Goal: Information Seeking & Learning: Learn about a topic

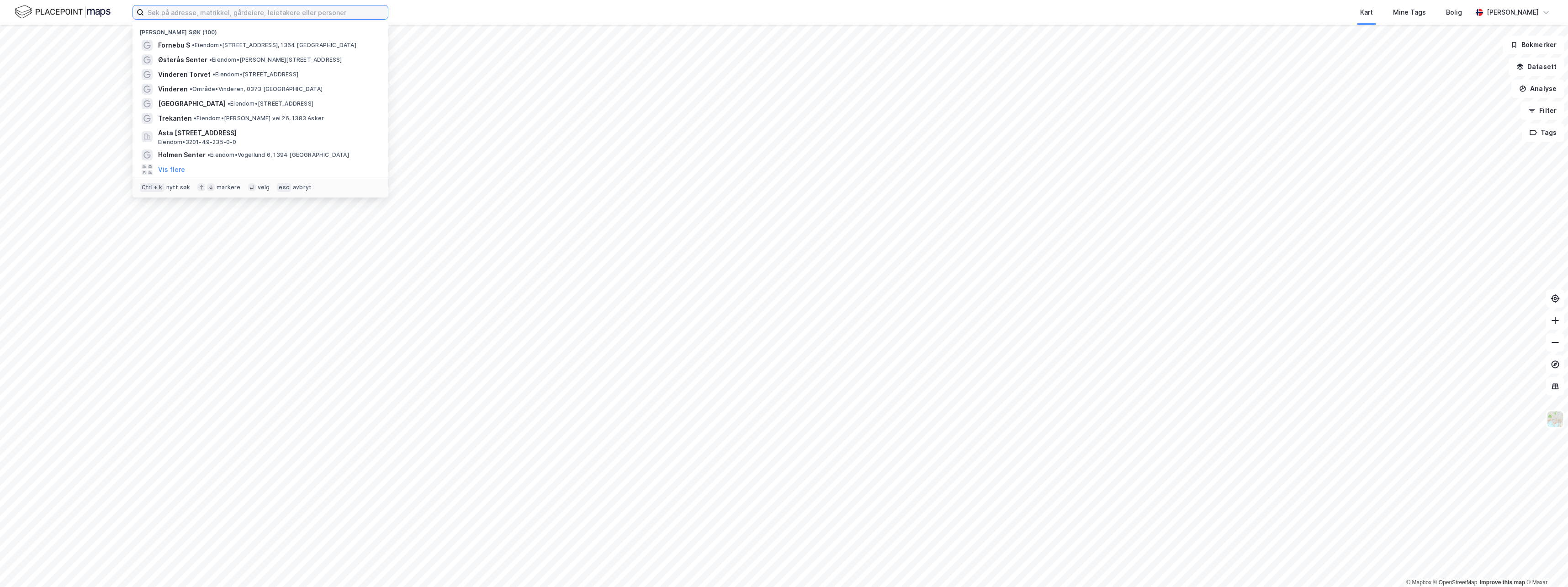
click at [212, 15] on input at bounding box center [265, 12] width 244 height 14
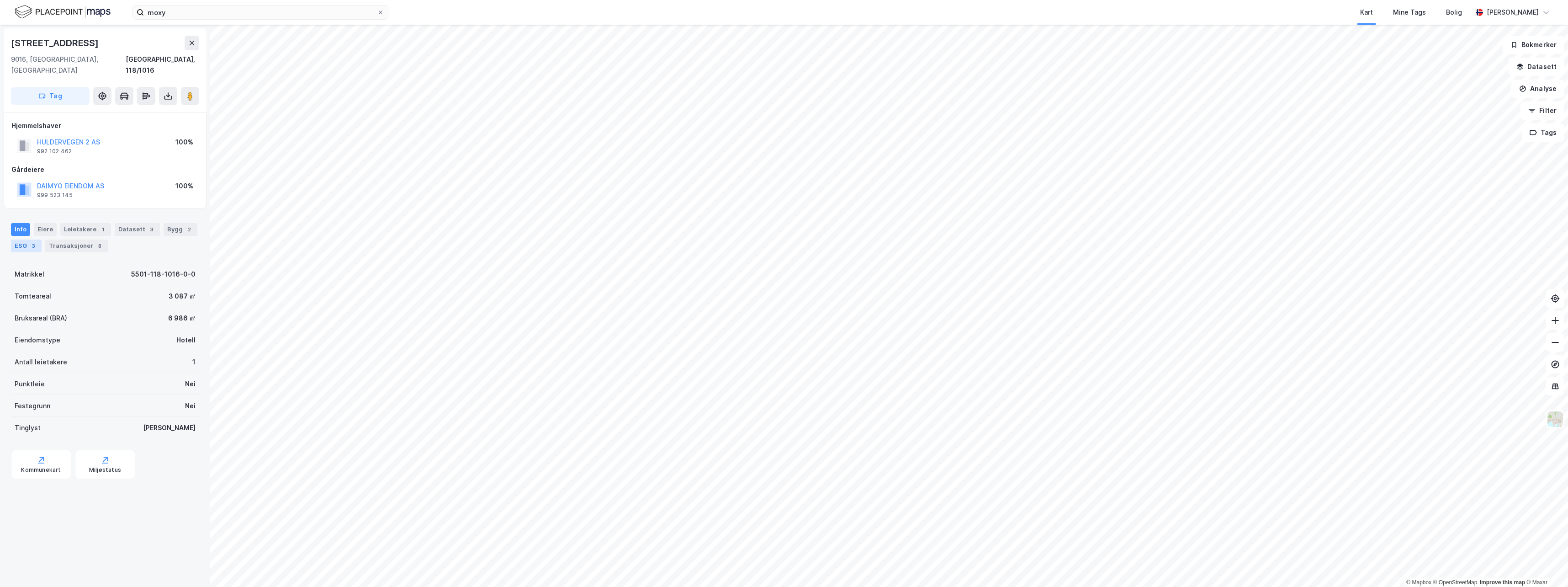
click at [12, 239] on div "ESG 3" at bounding box center [26, 245] width 30 height 13
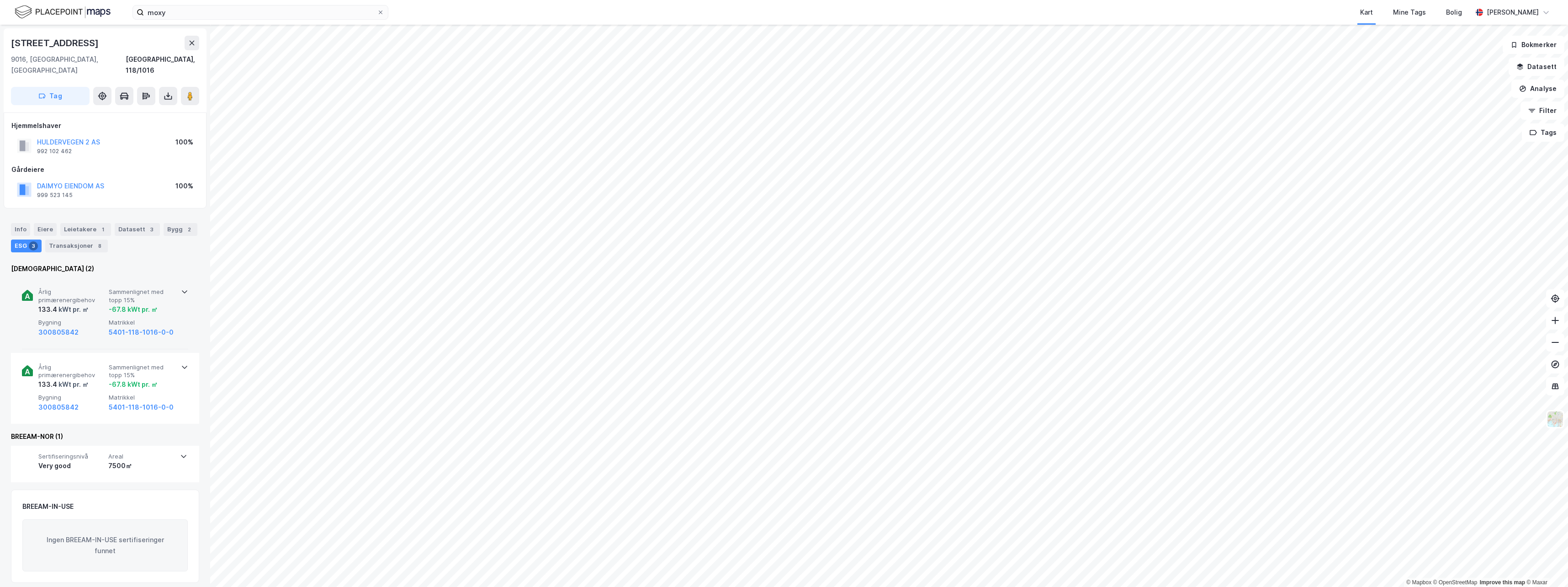
click at [79, 290] on span "Årlig primærenergibehov" at bounding box center [72, 296] width 67 height 16
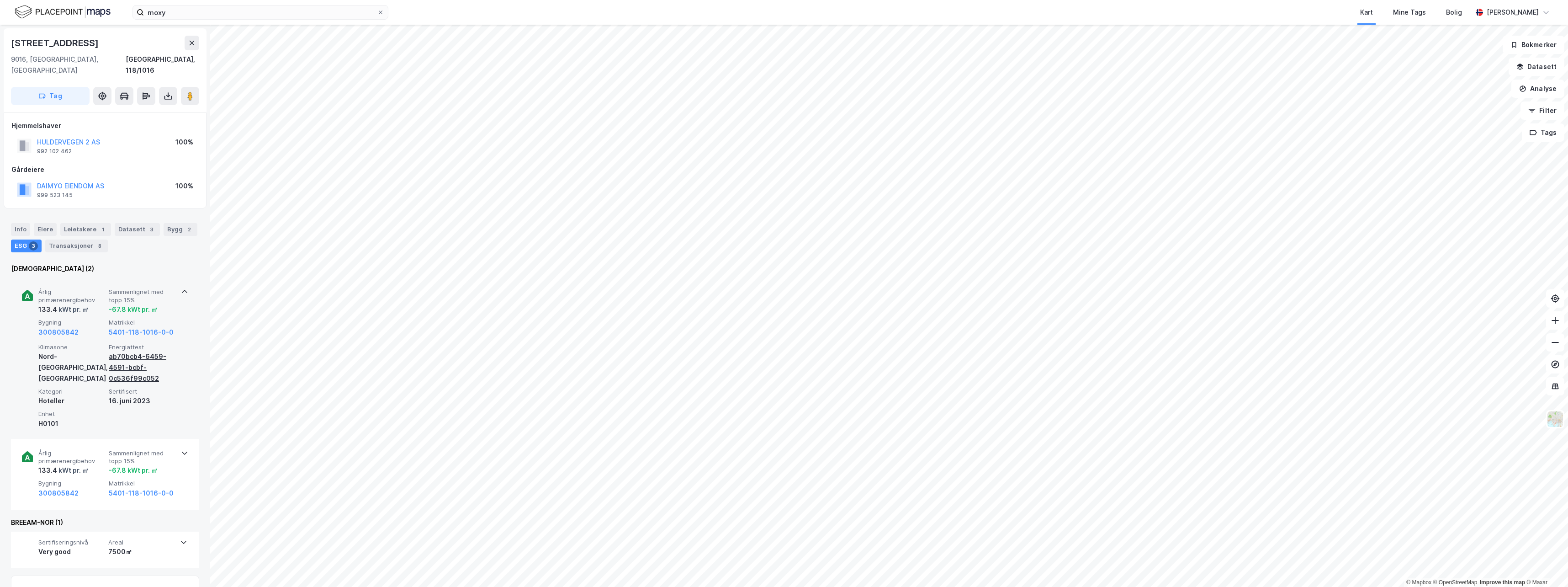
click at [128, 351] on div "ab70bcb4-6459-4591-bcbf-0c536f99c052" at bounding box center [142, 367] width 67 height 33
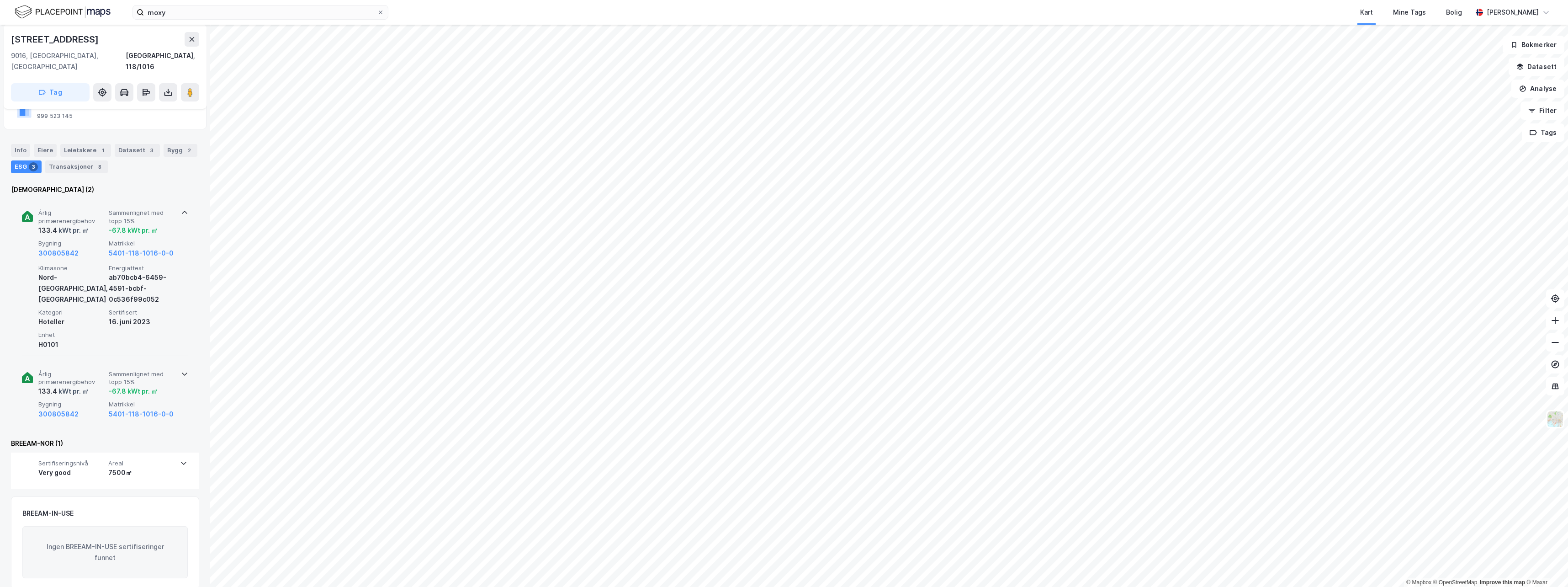
scroll to position [82, 0]
click at [87, 465] on div "Very good" at bounding box center [71, 470] width 66 height 11
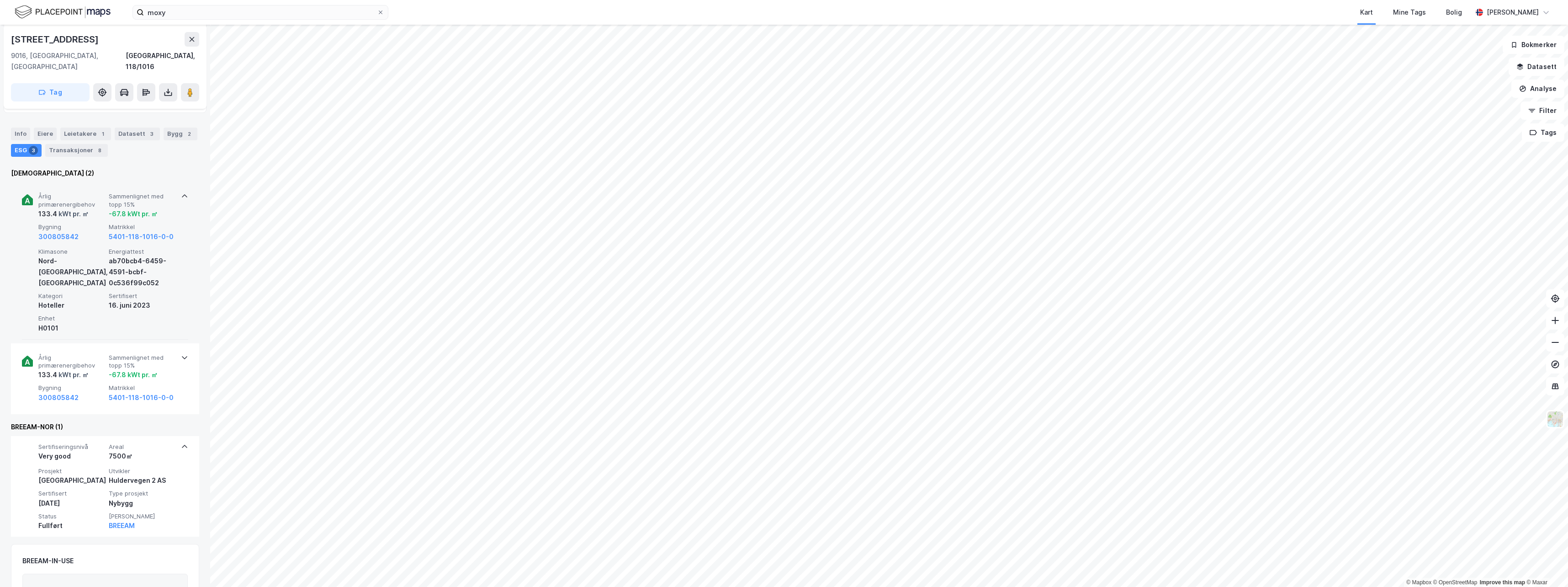
scroll to position [122, 0]
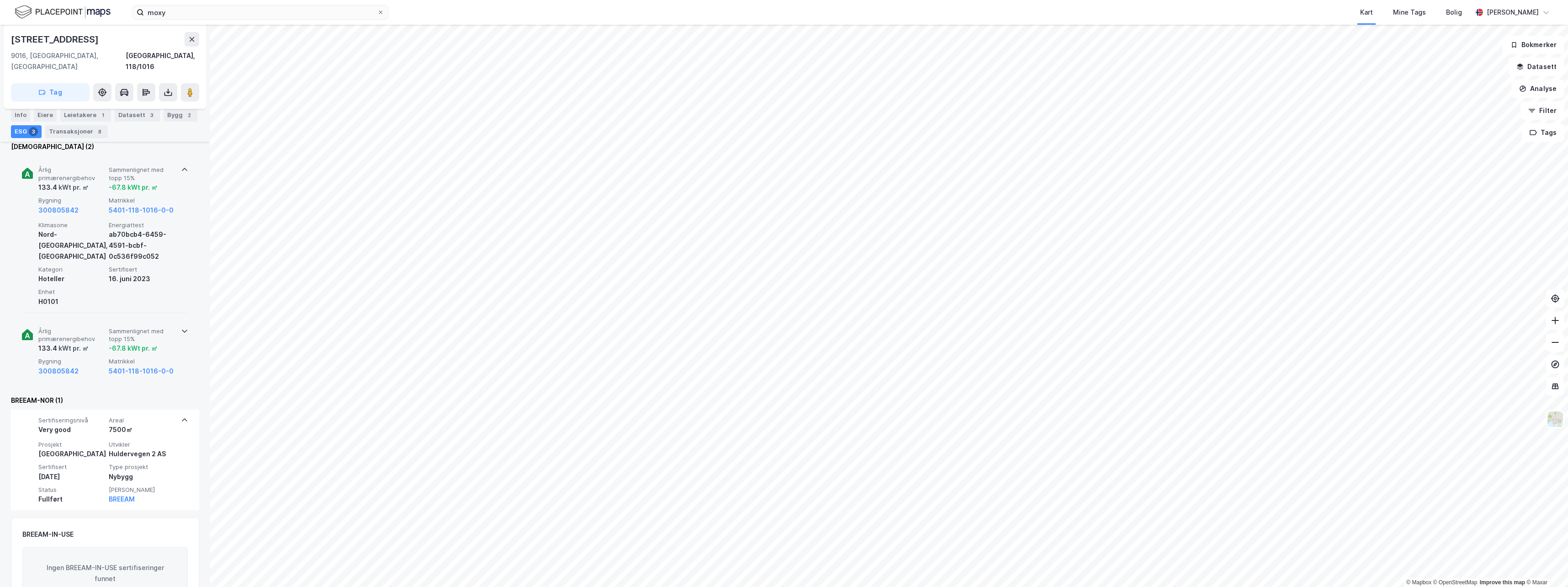
click at [75, 328] on span "Årlig primærenergibehov" at bounding box center [72, 335] width 67 height 16
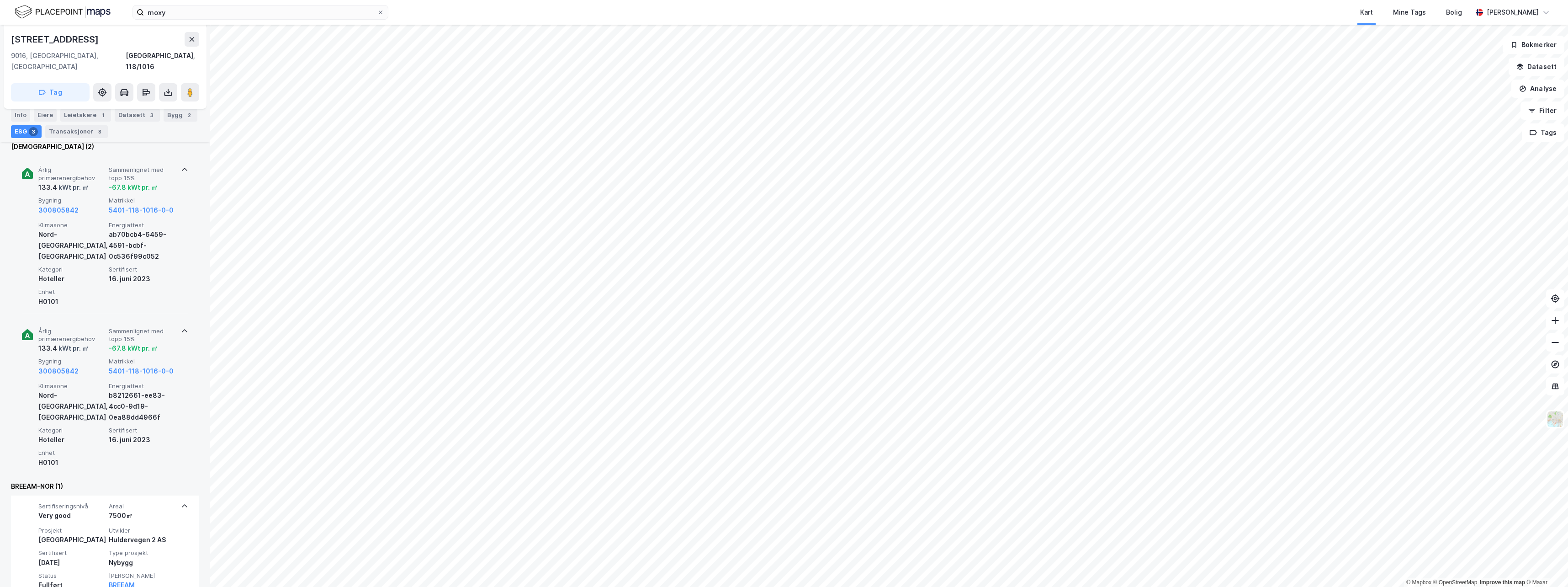
click at [75, 329] on span "Årlig primærenergibehov" at bounding box center [72, 335] width 67 height 16
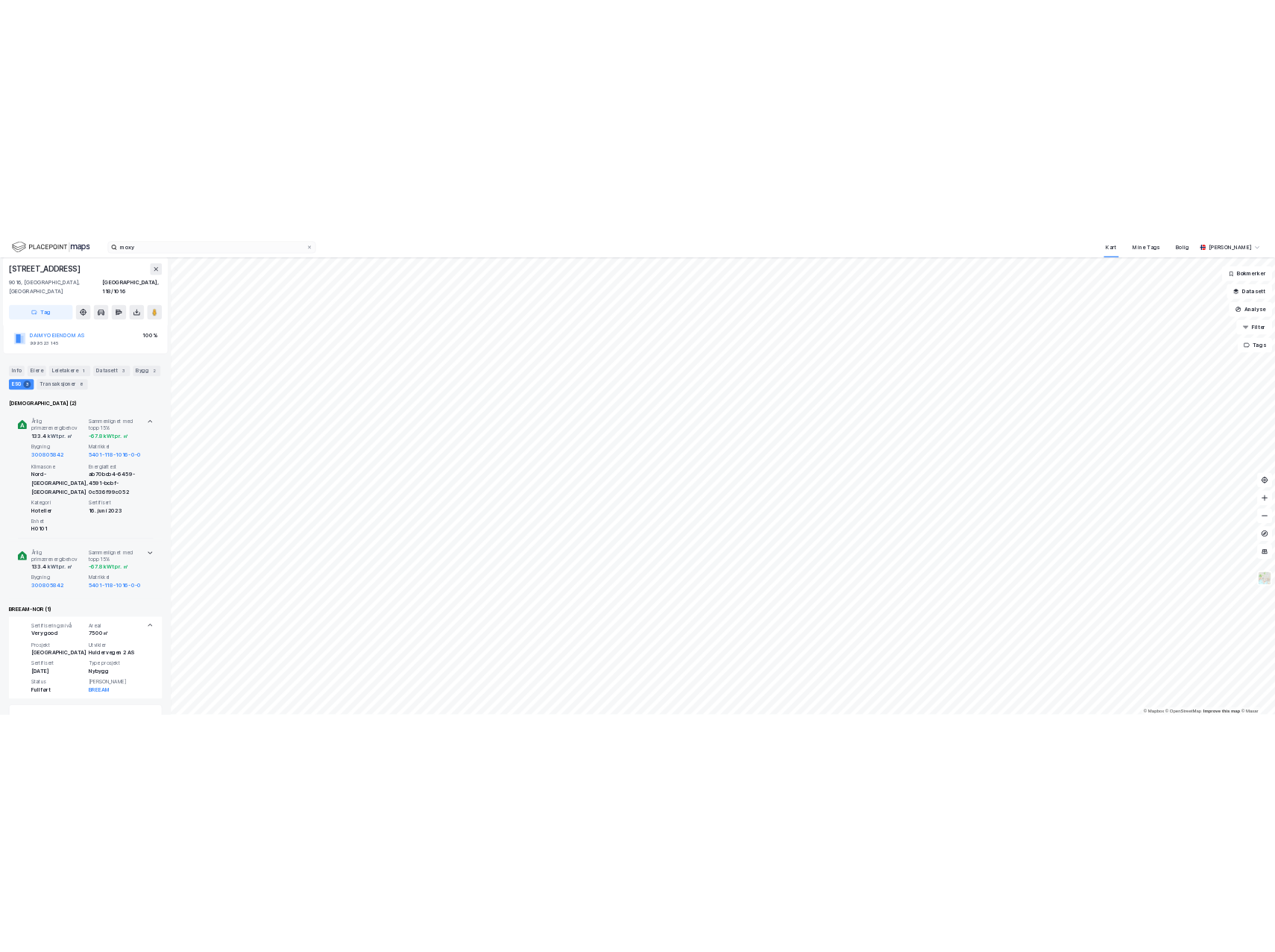
scroll to position [0, 0]
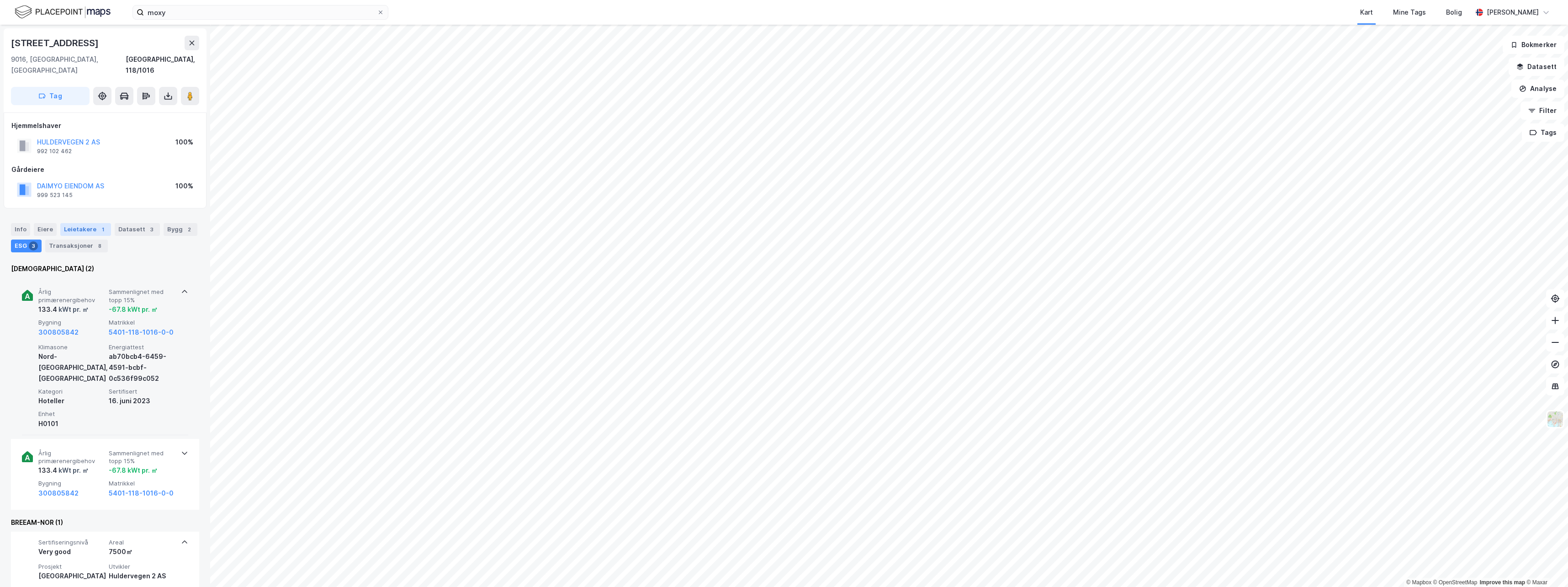
click at [65, 223] on div "Leietakere 1" at bounding box center [85, 229] width 51 height 13
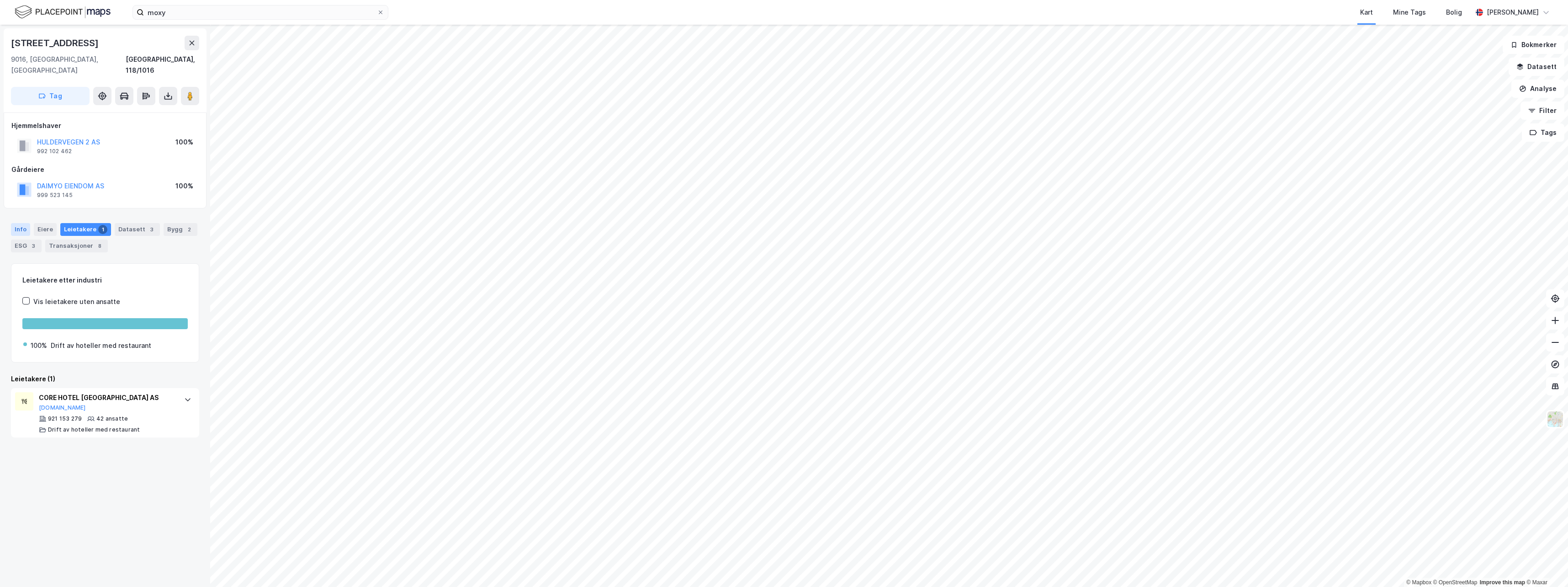
click at [16, 223] on div "Info" at bounding box center [21, 229] width 19 height 13
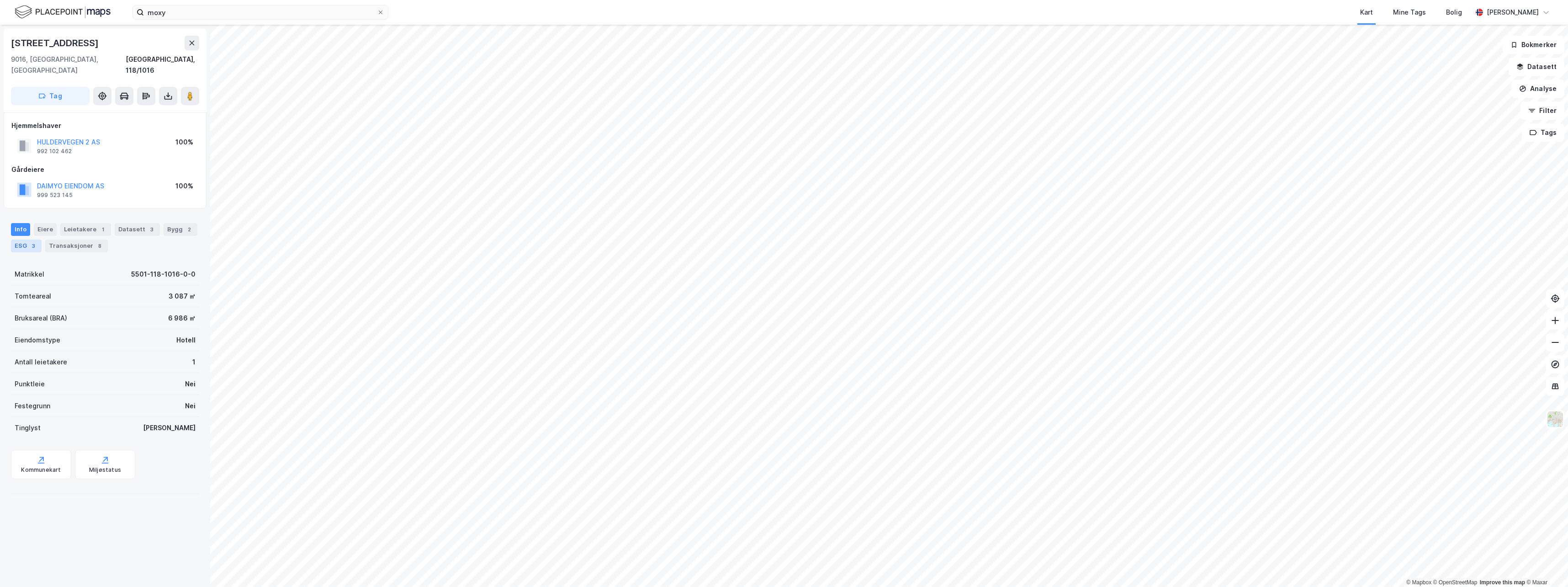
click at [19, 239] on div "ESG 3" at bounding box center [26, 245] width 30 height 13
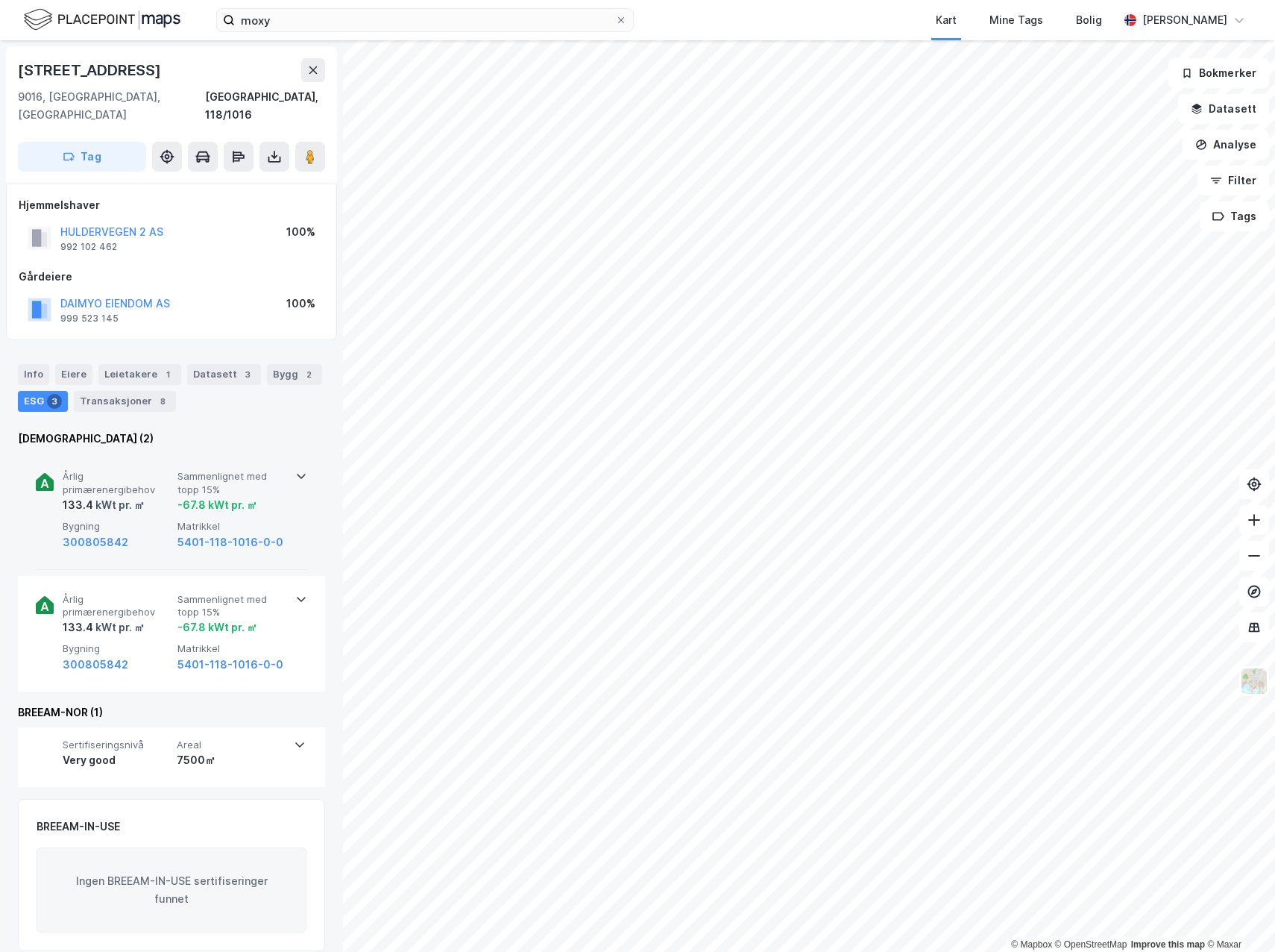
click at [248, 496] on div "-67.8 kWt pr. ㎡" at bounding box center [218, 505] width 80 height 18
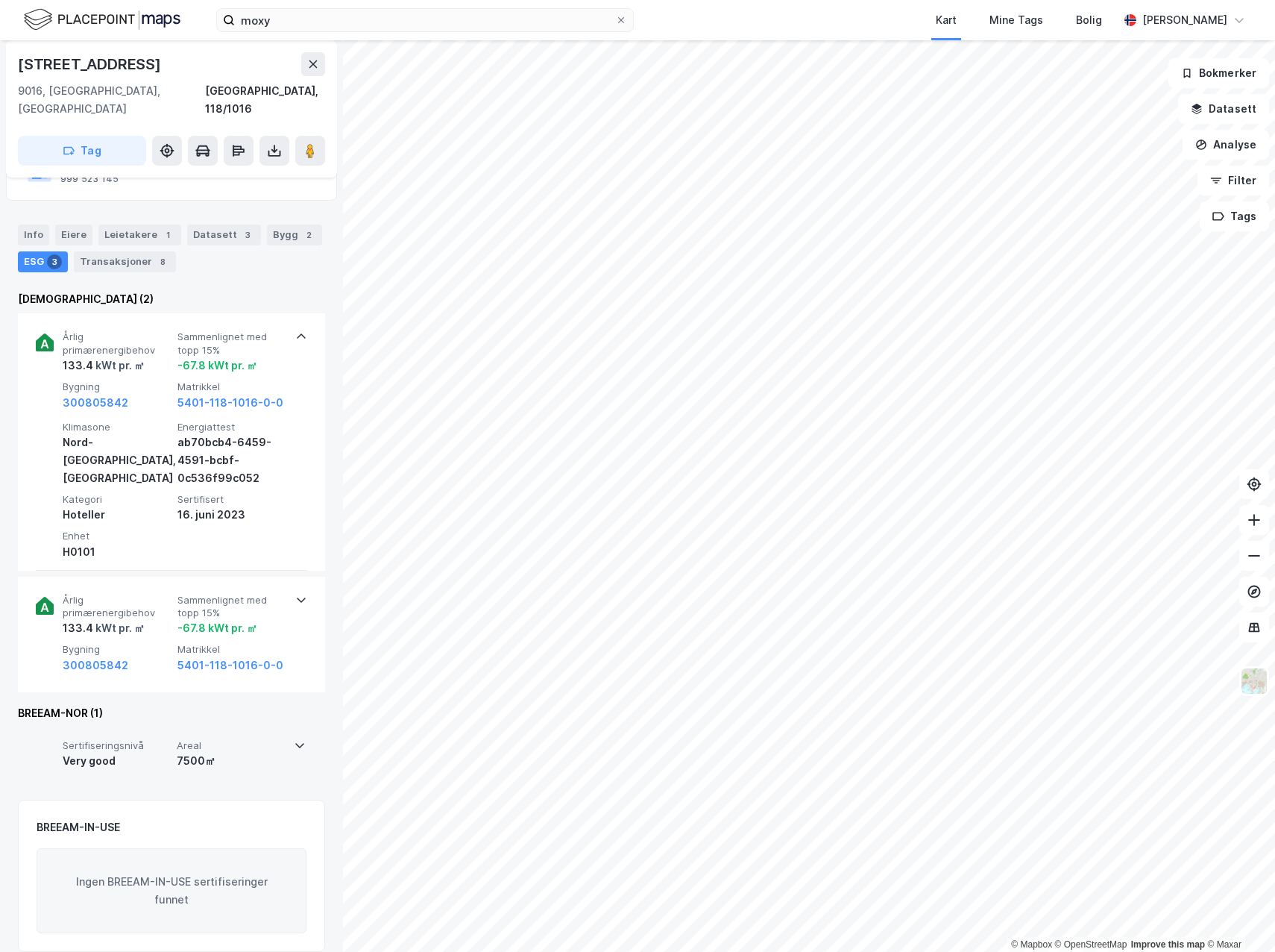
click at [168, 739] on span "Sertifiseringsnivå" at bounding box center [116, 745] width 108 height 13
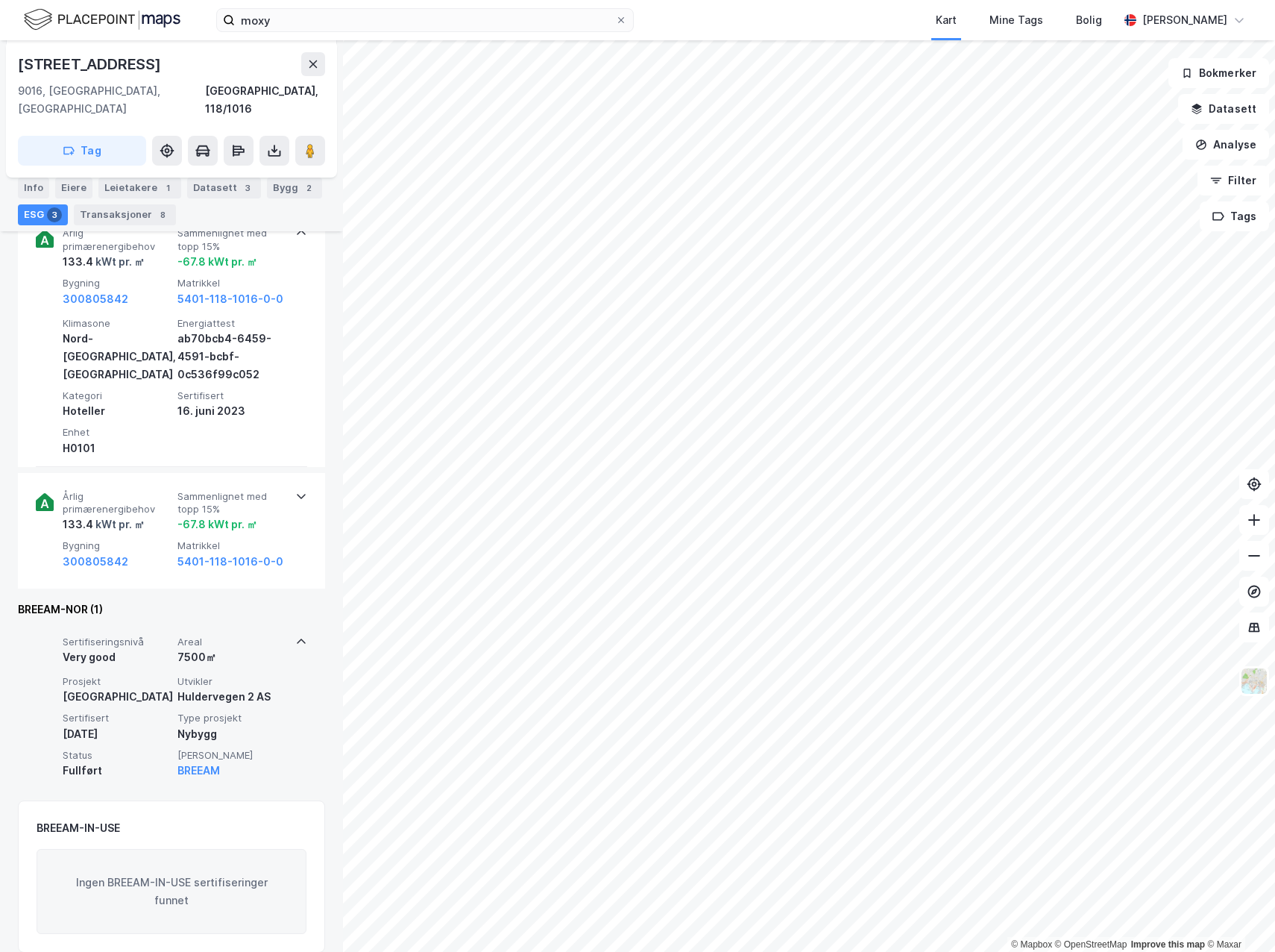
scroll to position [243, 0]
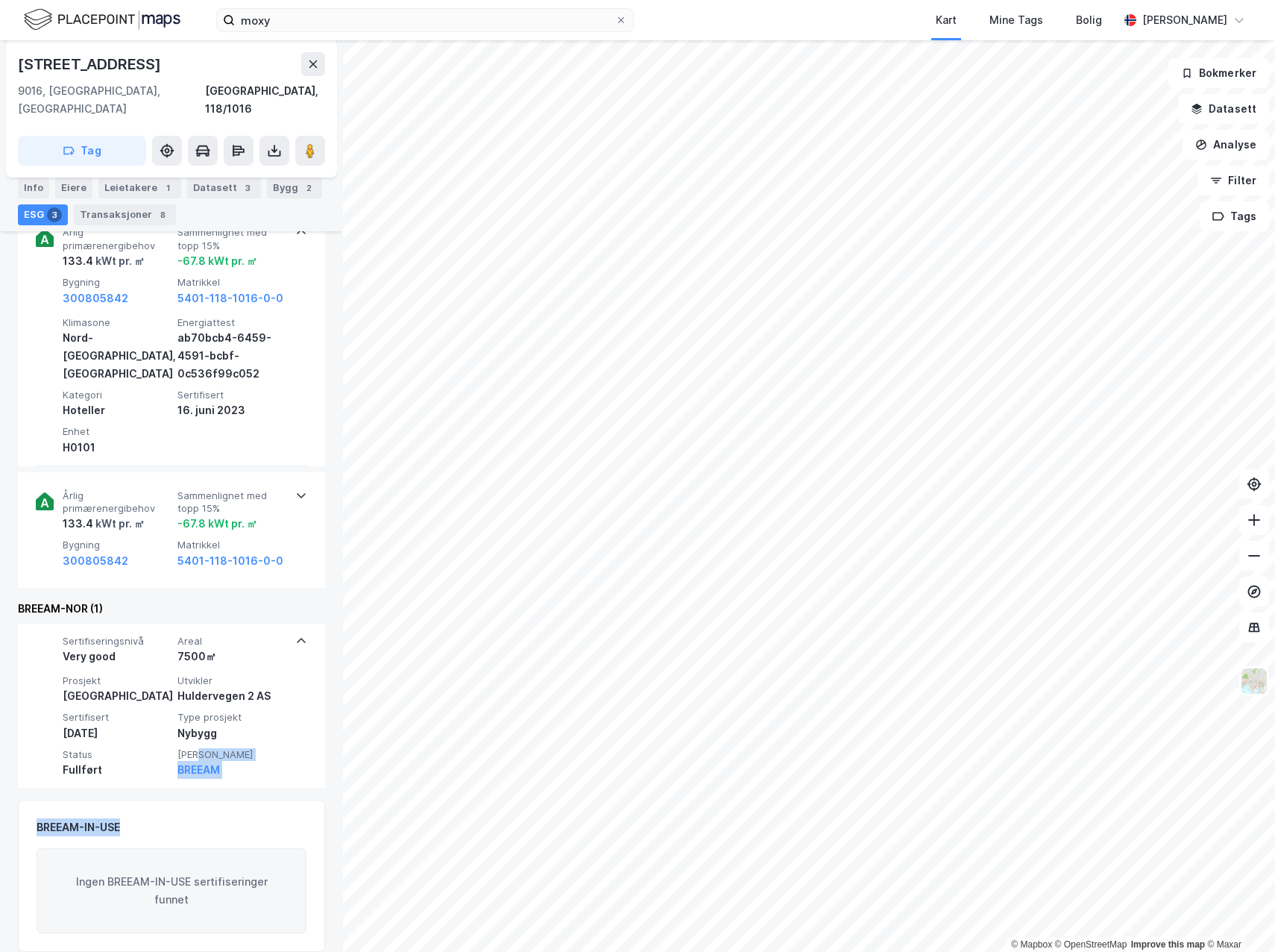
click at [408, 824] on div "© Mapbox © OpenStreetMap Improve this map © Maxar [STREET_ADDRESS], 118/1016 Ta…" at bounding box center [637, 496] width 1275 height 911
drag, startPoint x: 314, startPoint y: 806, endPoint x: 259, endPoint y: 784, distance: 59.2
click at [259, 800] on div "BREEAM-IN-USE Ingen BREEAM-IN-USE sertifiseringer funnet" at bounding box center [171, 875] width 307 height 152
click at [282, 16] on input "moxy" at bounding box center [424, 20] width 381 height 23
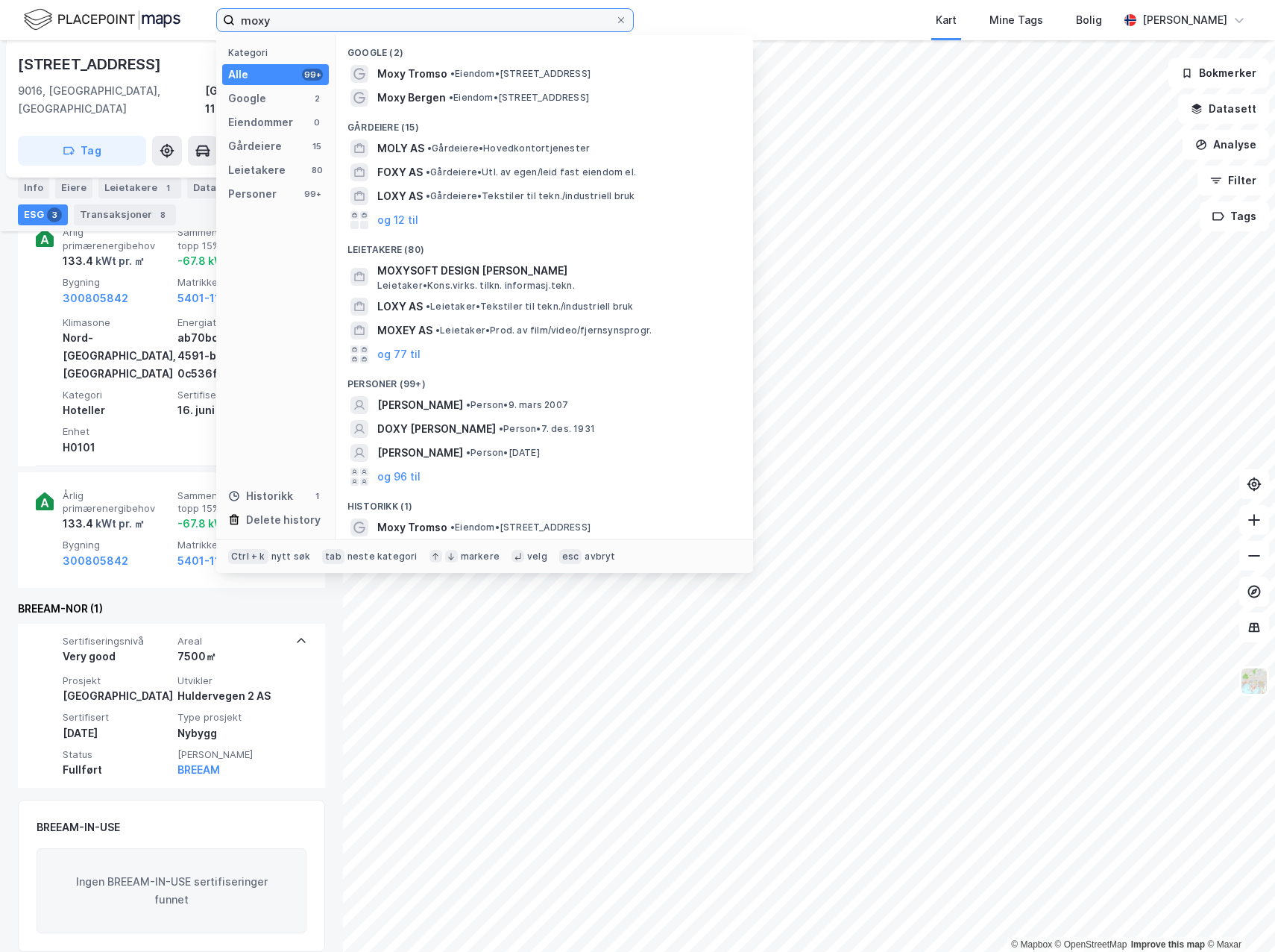
click at [282, 16] on input "moxy" at bounding box center [424, 20] width 381 height 23
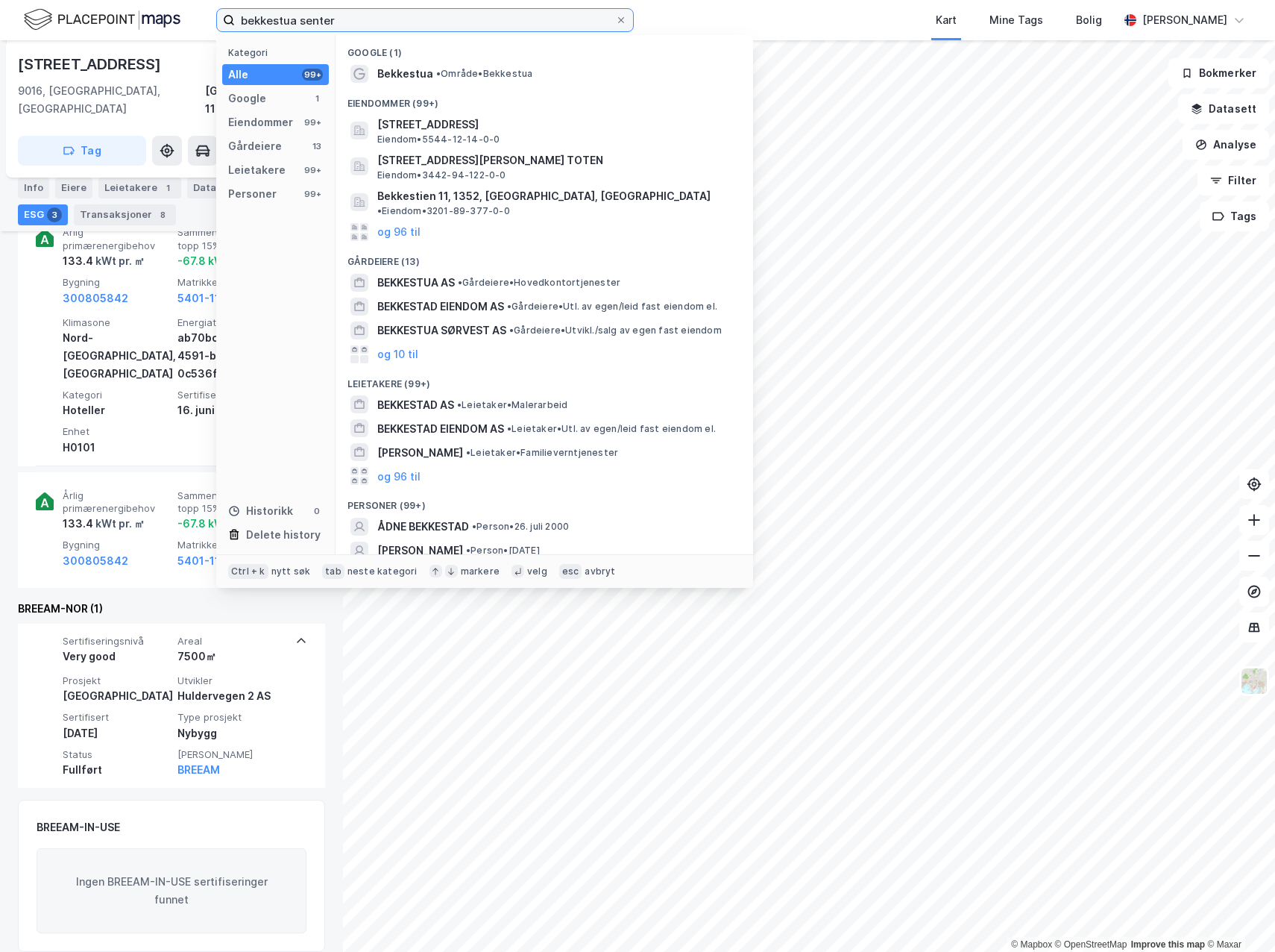
type input "bekkestua senter"
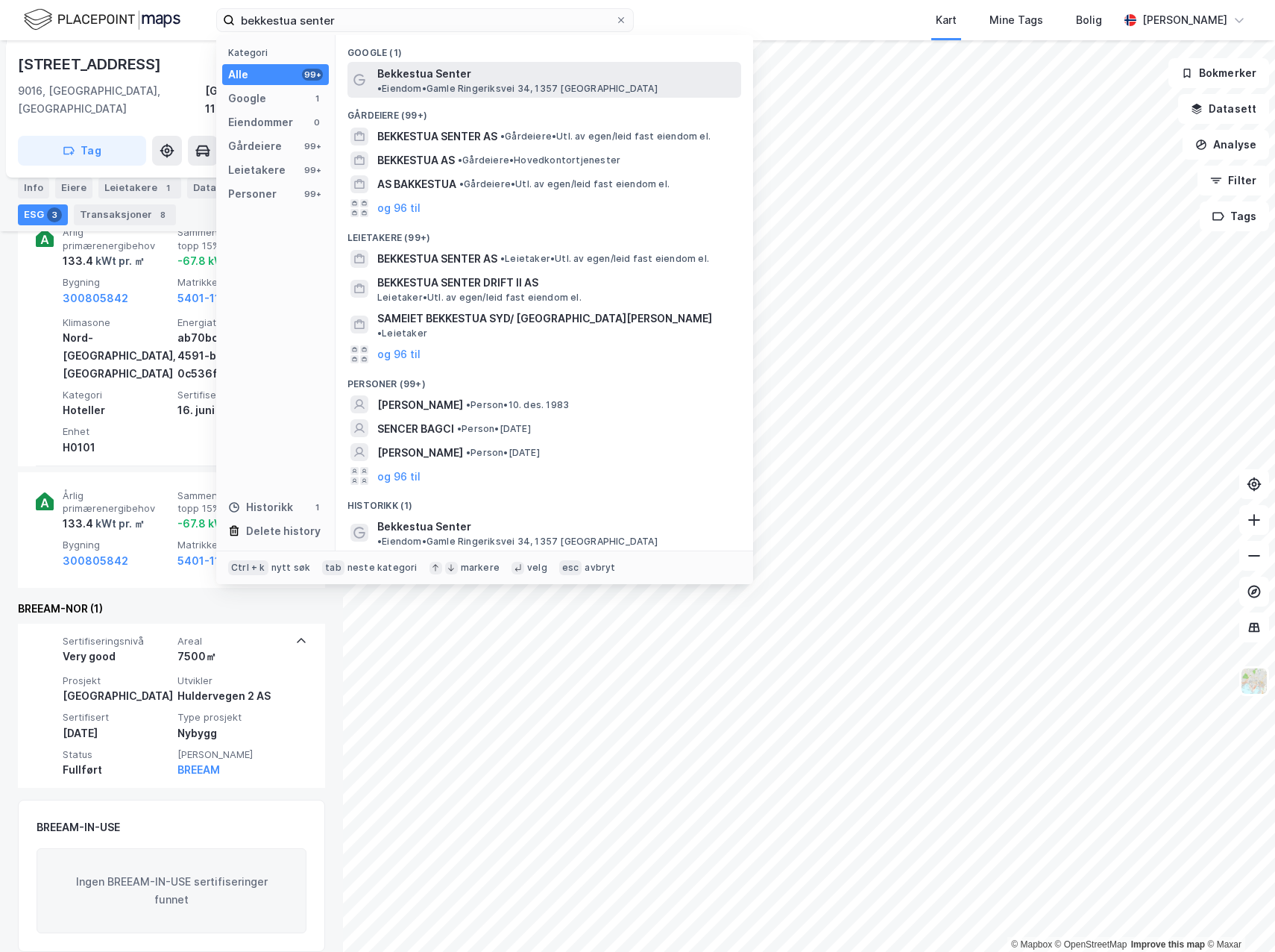
click at [486, 82] on span "• Eiendom • [STREET_ADDRESS], 1357 [GEOGRAPHIC_DATA]" at bounding box center [518, 88] width 280 height 12
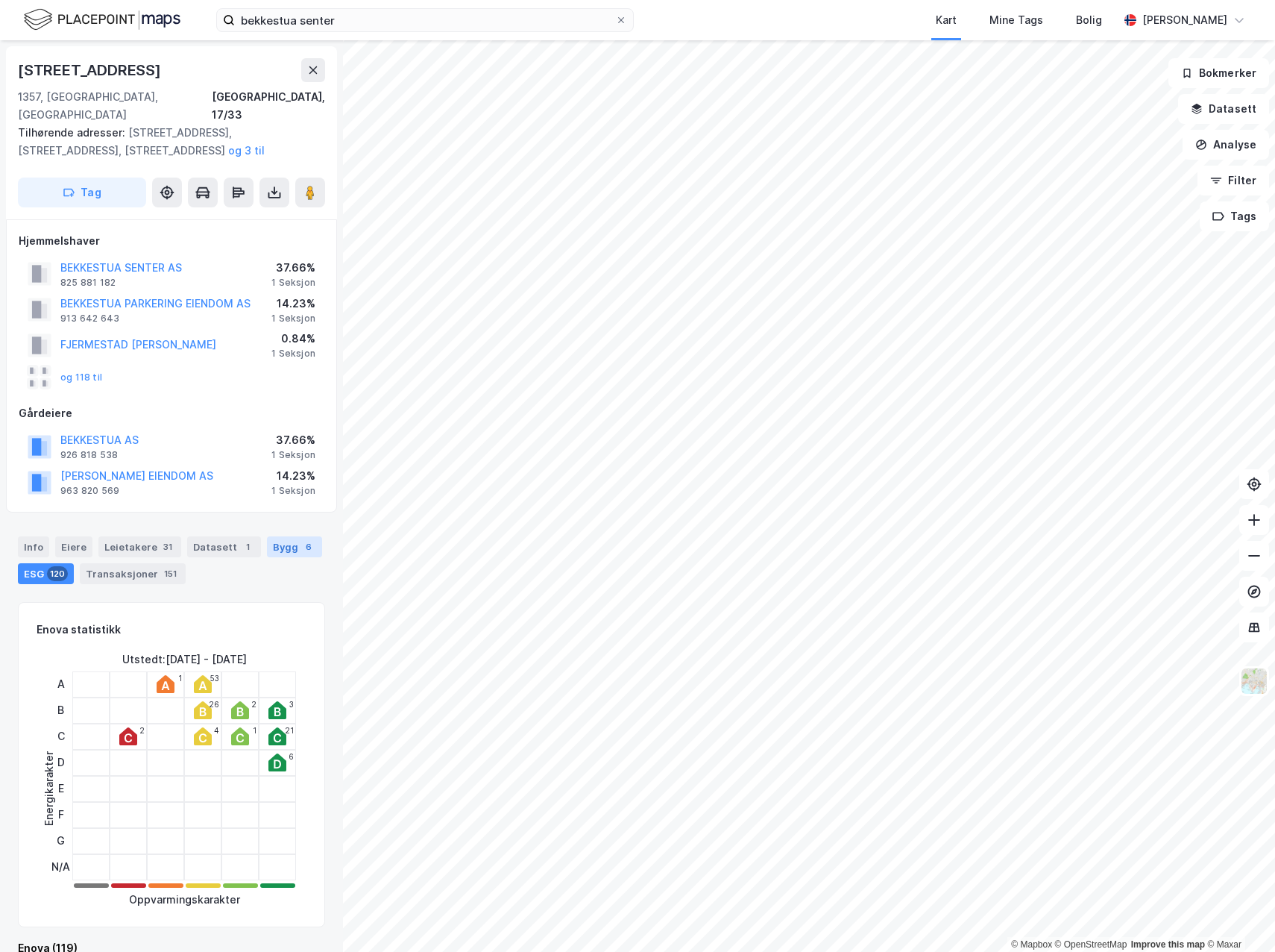
click at [274, 537] on div "Bygg 6" at bounding box center [295, 547] width 56 height 21
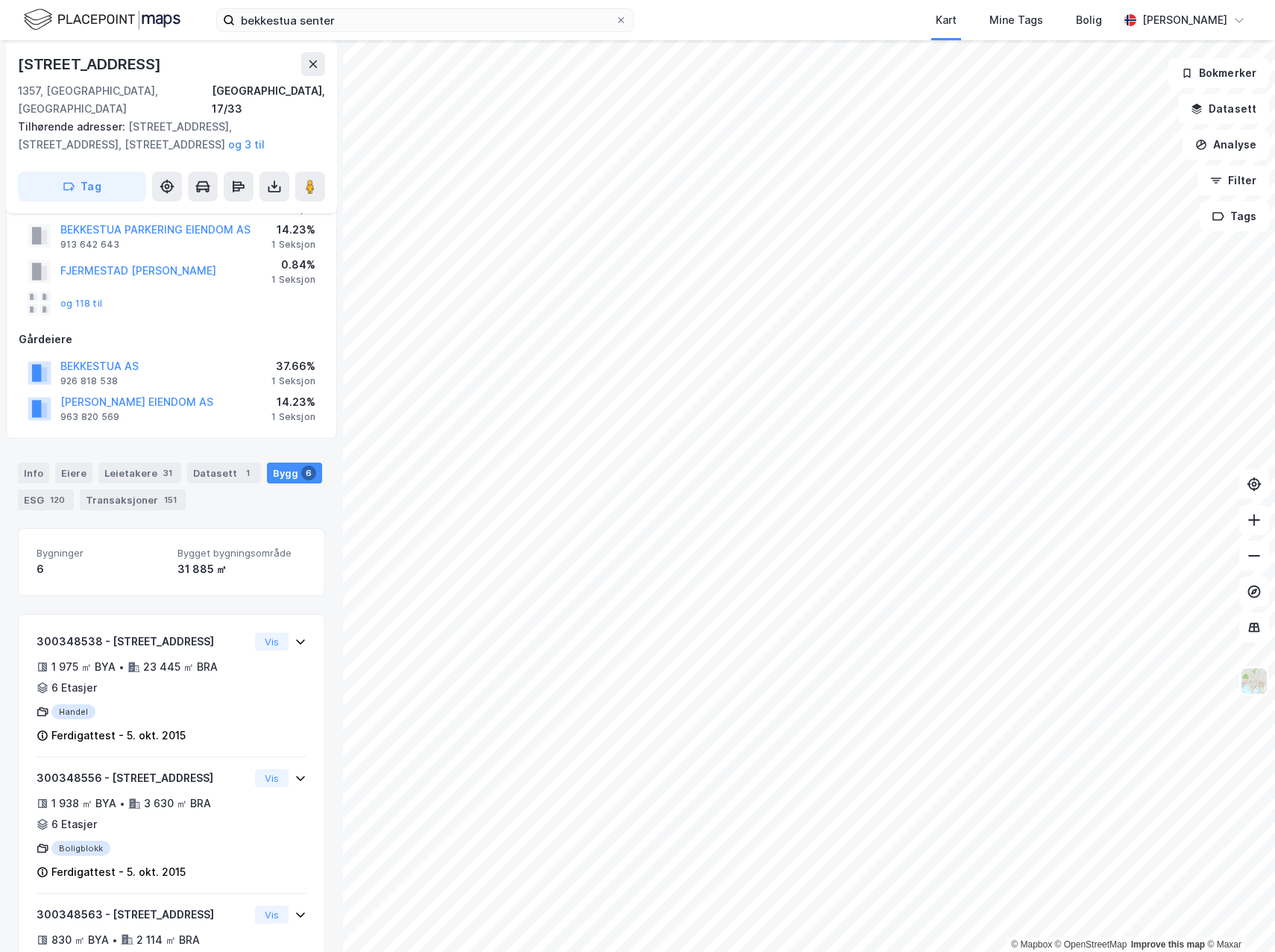
scroll to position [99, 0]
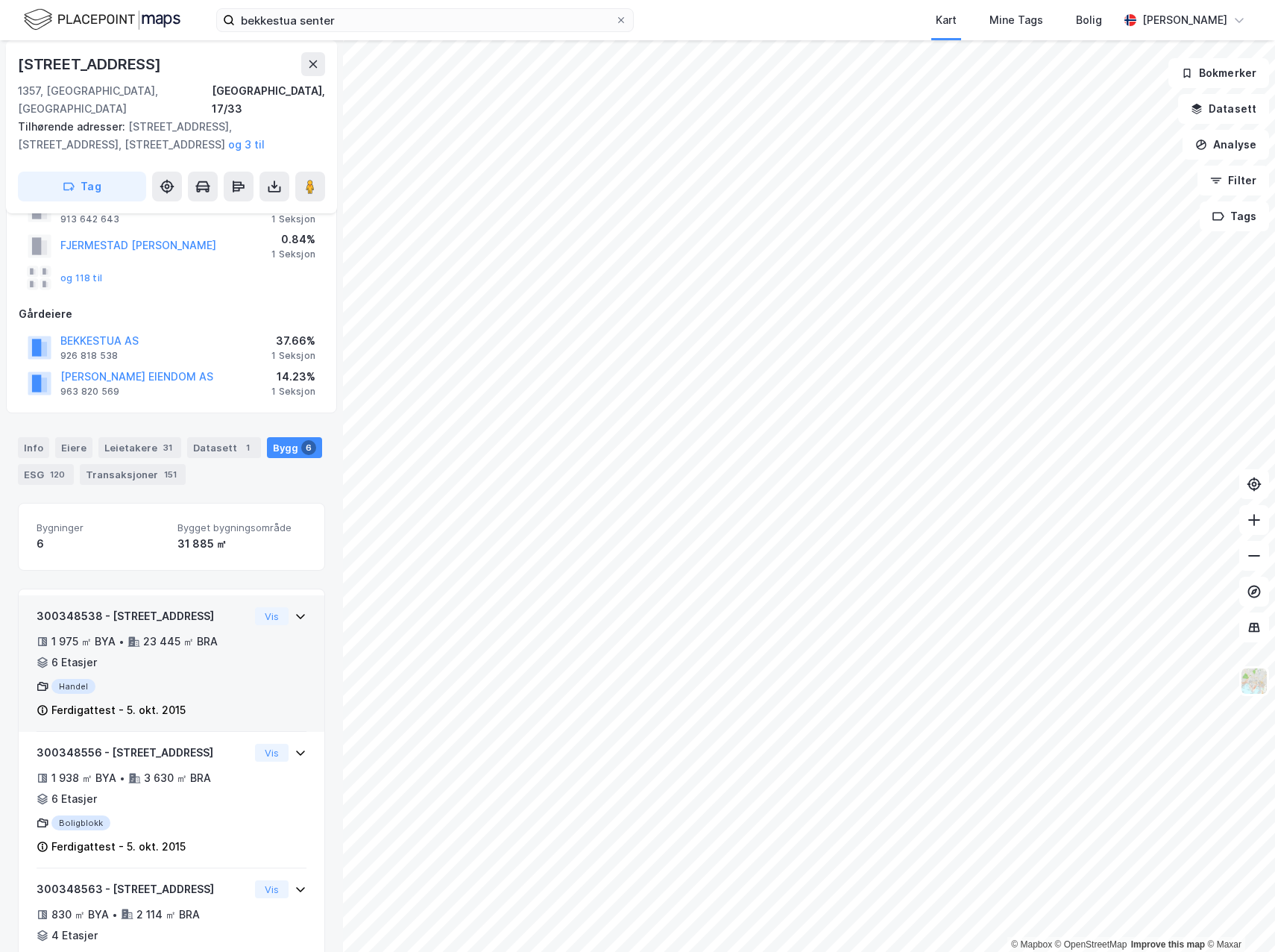
click at [238, 677] on div "300348538 - Gamle Ringeriksvei 34 1 975 ㎡ BYA • 23 445 ㎡ BRA • 6 Etasjer Handel…" at bounding box center [143, 663] width 213 height 112
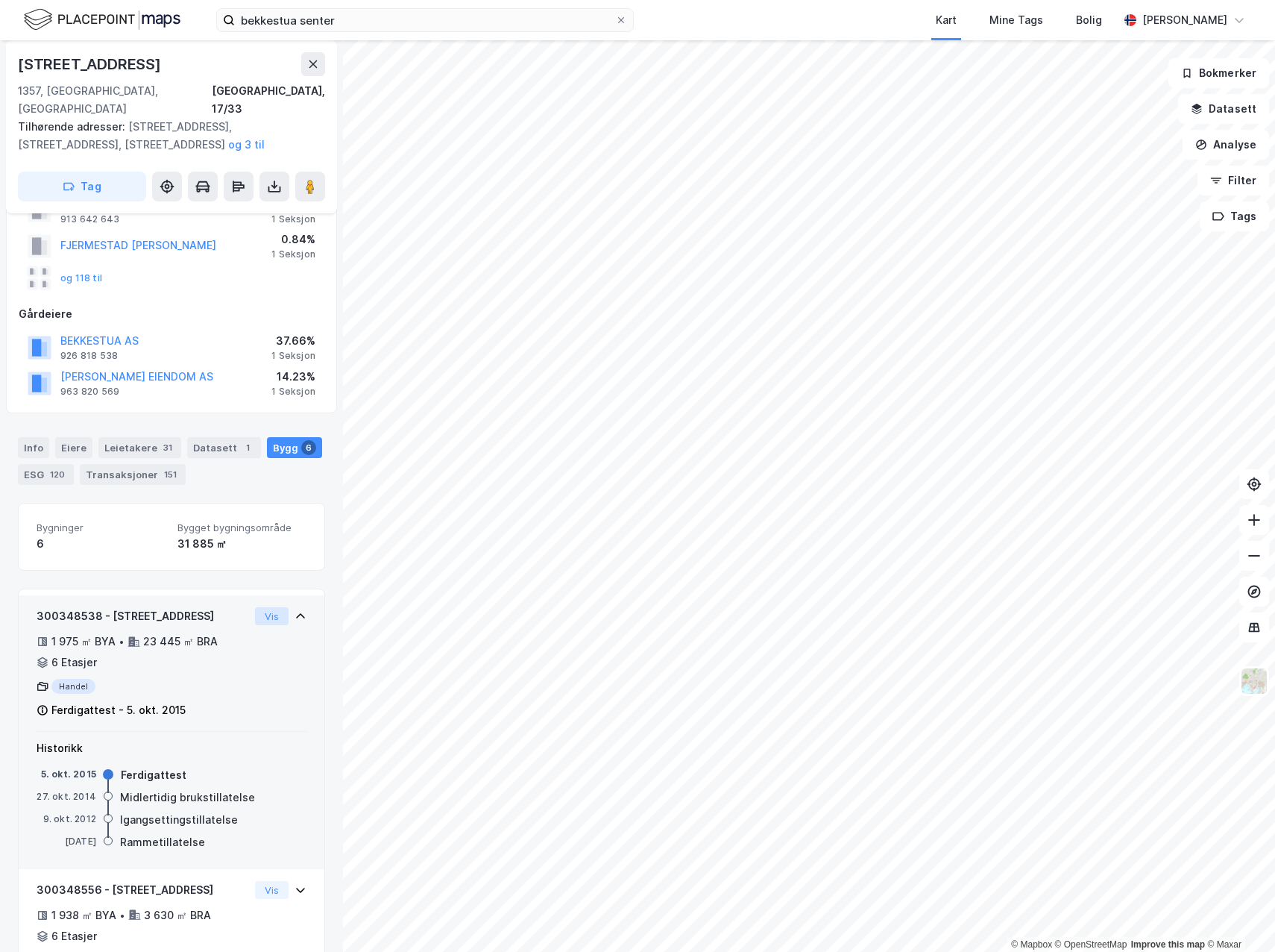
click at [260, 607] on button "Vis" at bounding box center [272, 616] width 34 height 18
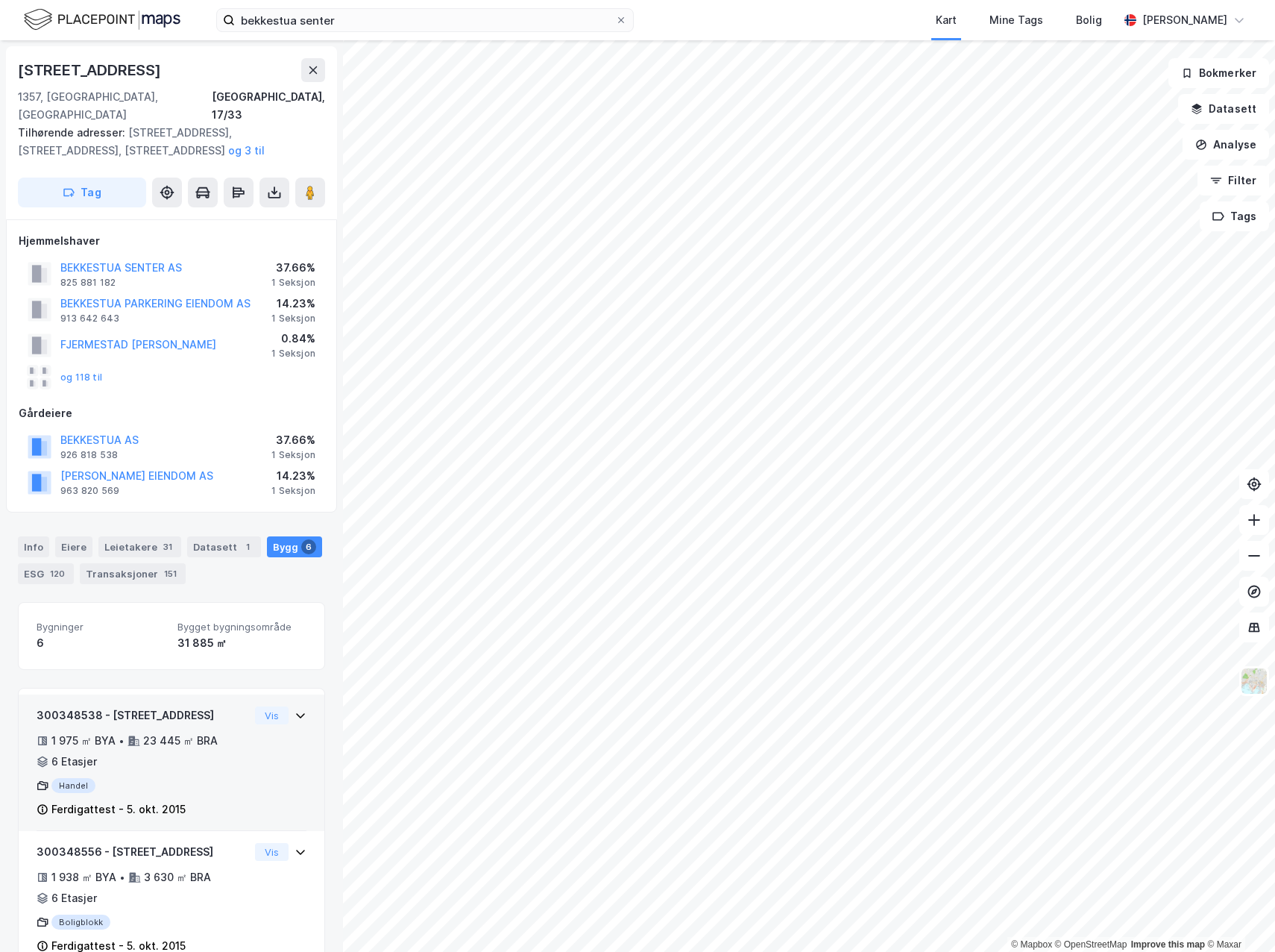
click at [229, 731] on div "1 975 ㎡ BYA • 23 445 ㎡ BRA • 6 Etasjer" at bounding box center [143, 750] width 213 height 39
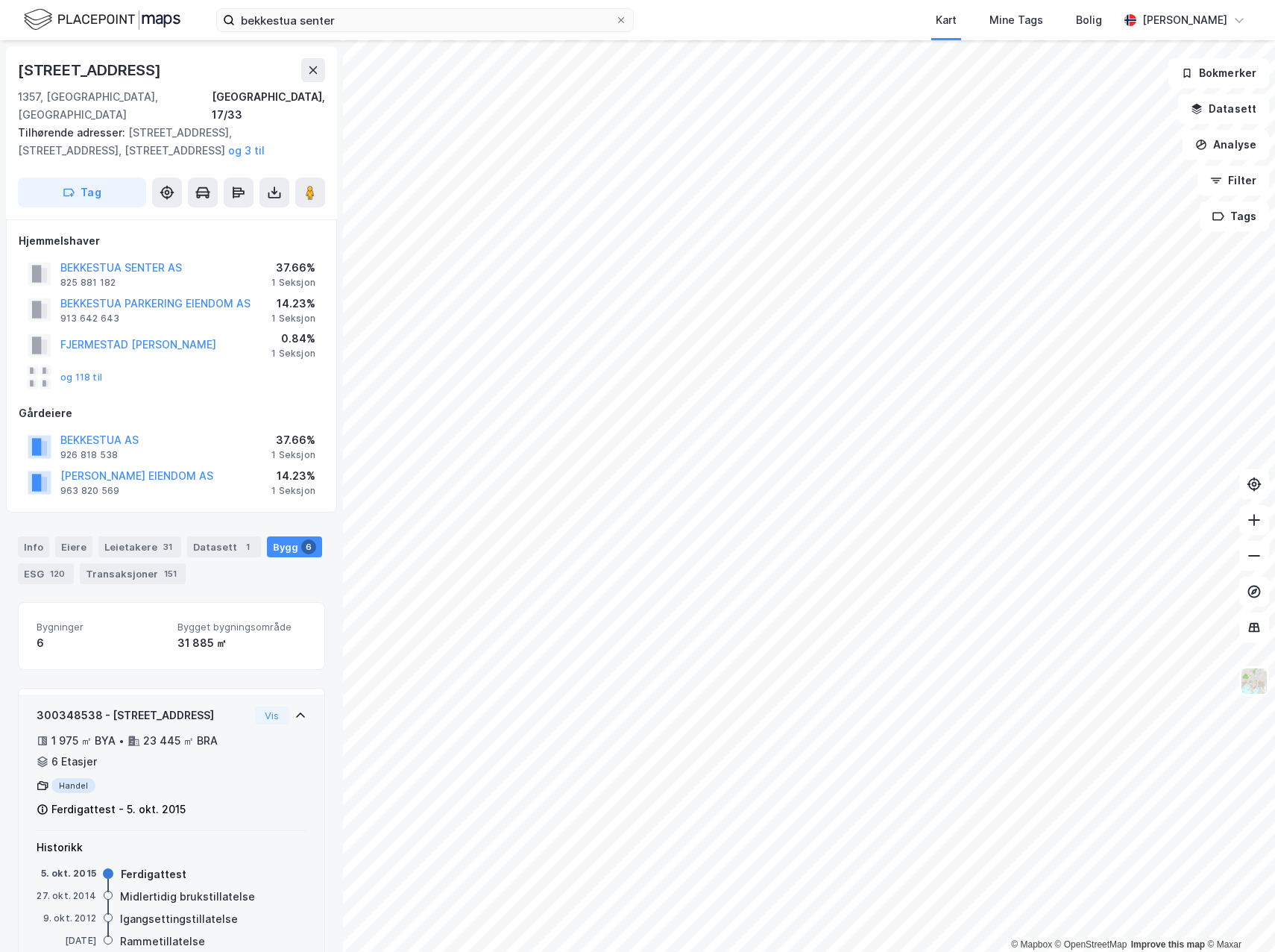
click at [229, 731] on div "1 975 ㎡ BYA • 23 445 ㎡ BRA • 6 Etasjer" at bounding box center [143, 750] width 213 height 39
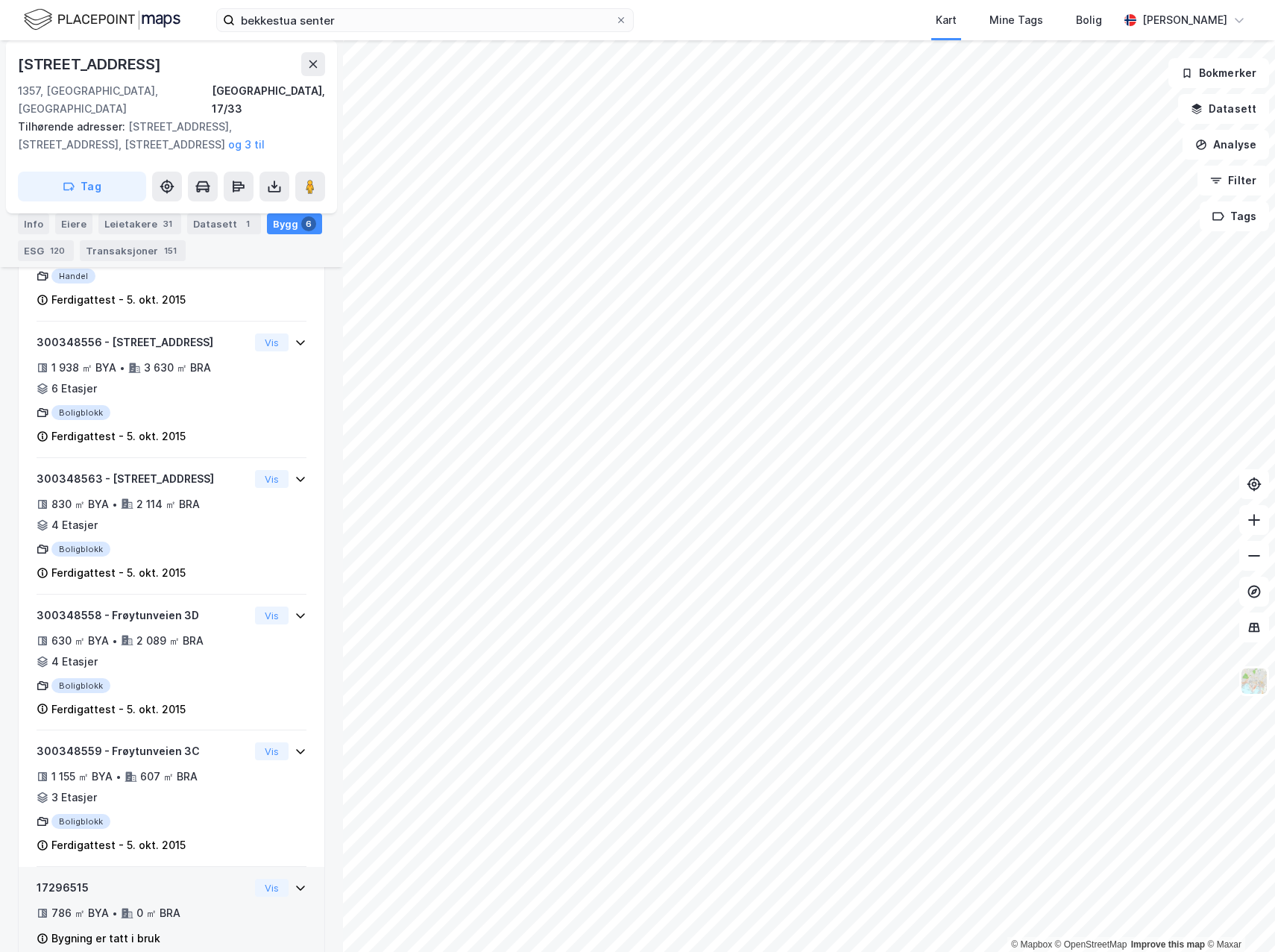
scroll to position [524, 0]
